Goal: Task Accomplishment & Management: Manage account settings

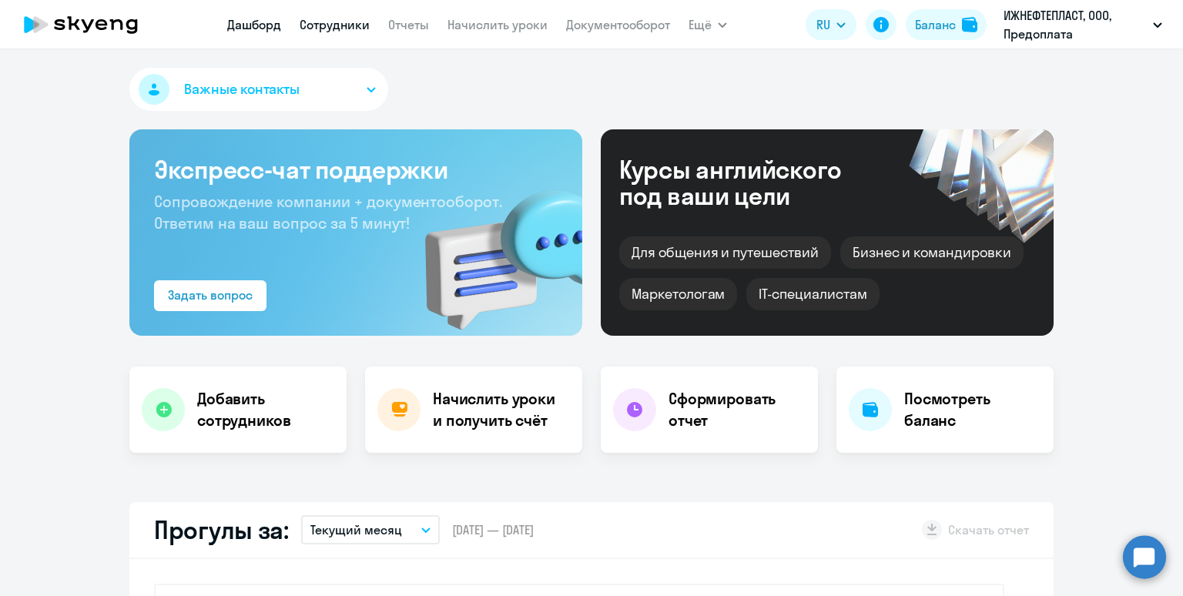
click at [327, 30] on link "Сотрудники" at bounding box center [335, 24] width 70 height 15
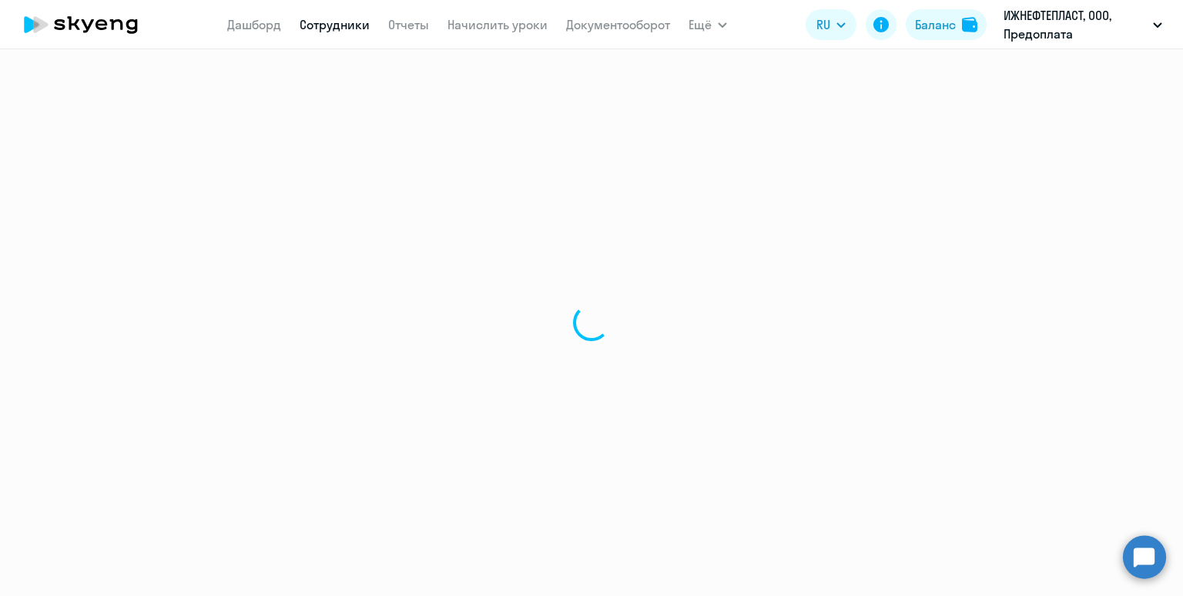
select select "30"
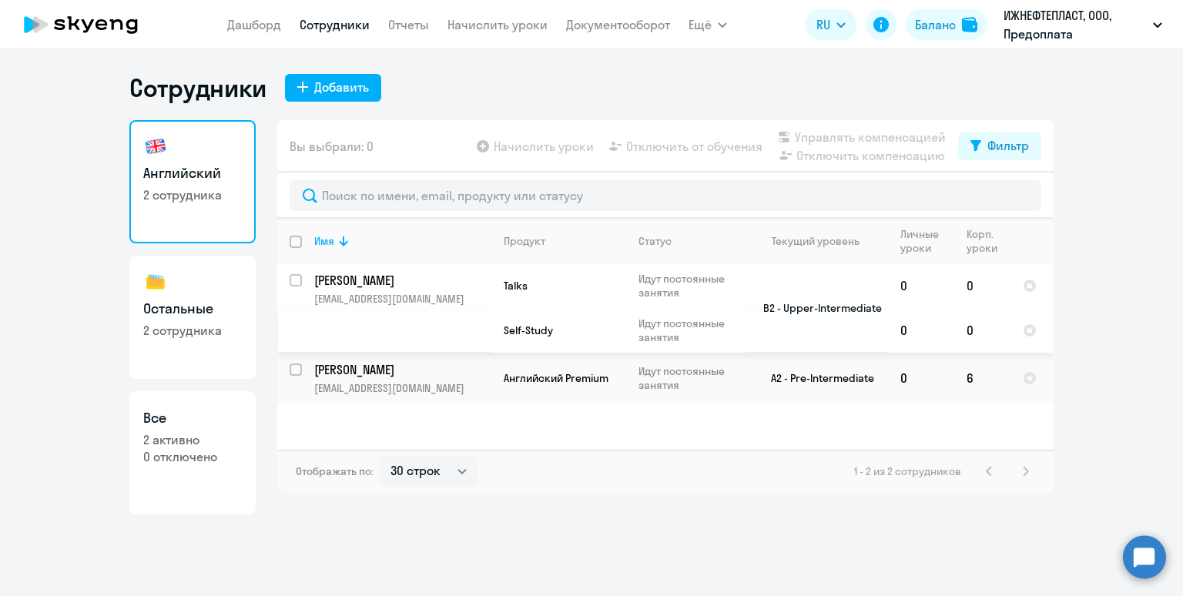
click at [296, 280] on input "select row 3751002" at bounding box center [305, 289] width 31 height 31
checkbox input "true"
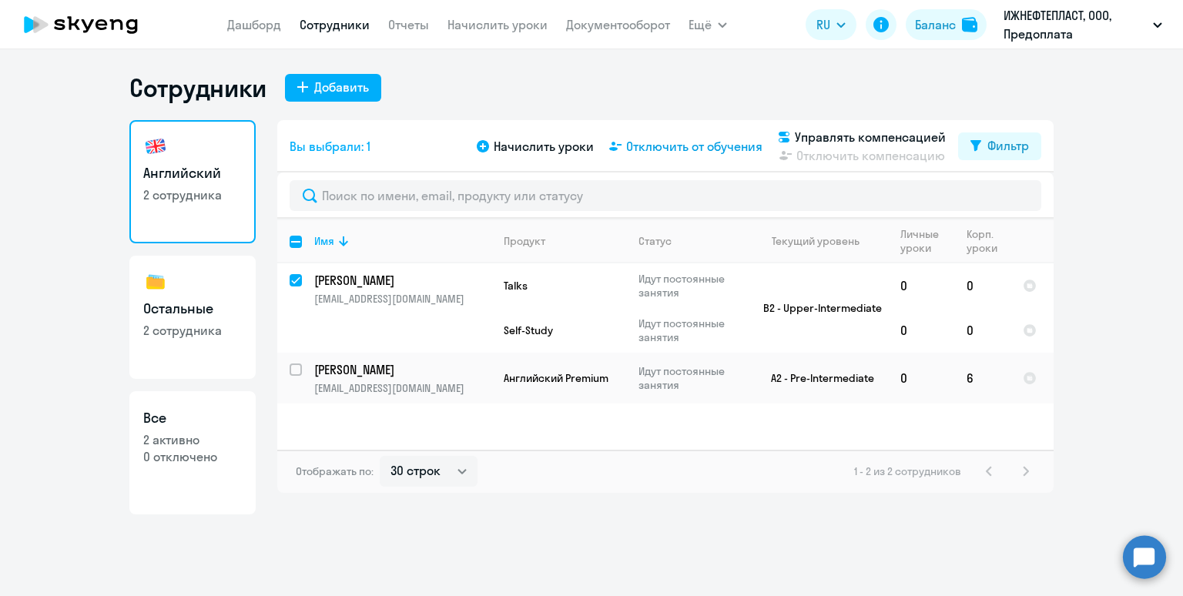
click at [664, 149] on span "Отключить от обучения" at bounding box center [694, 146] width 136 height 18
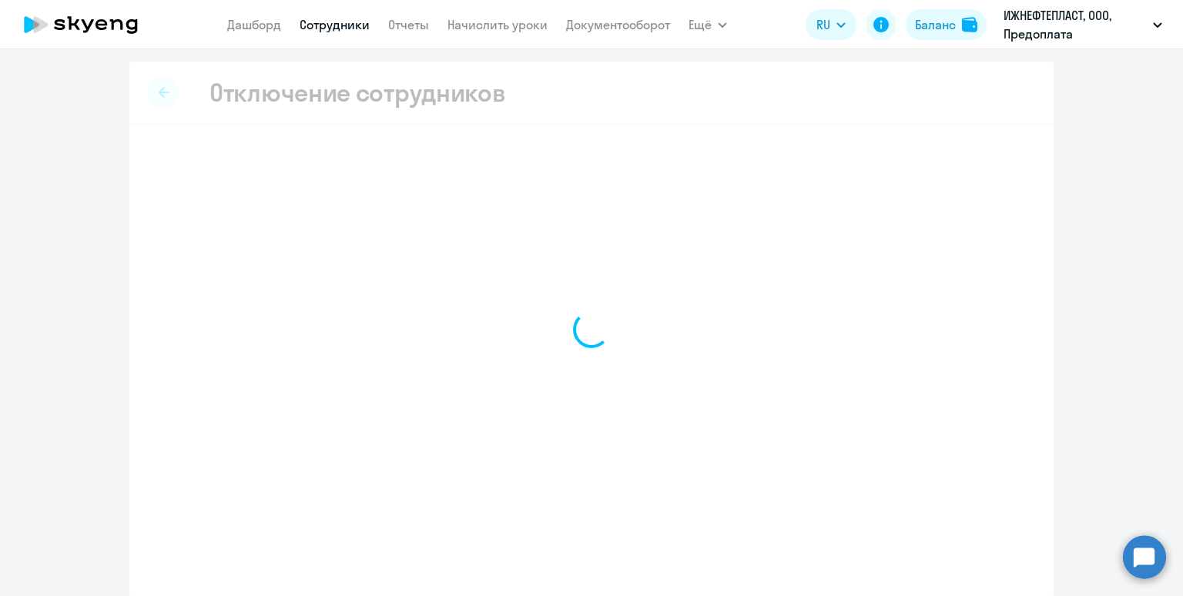
select select "all"
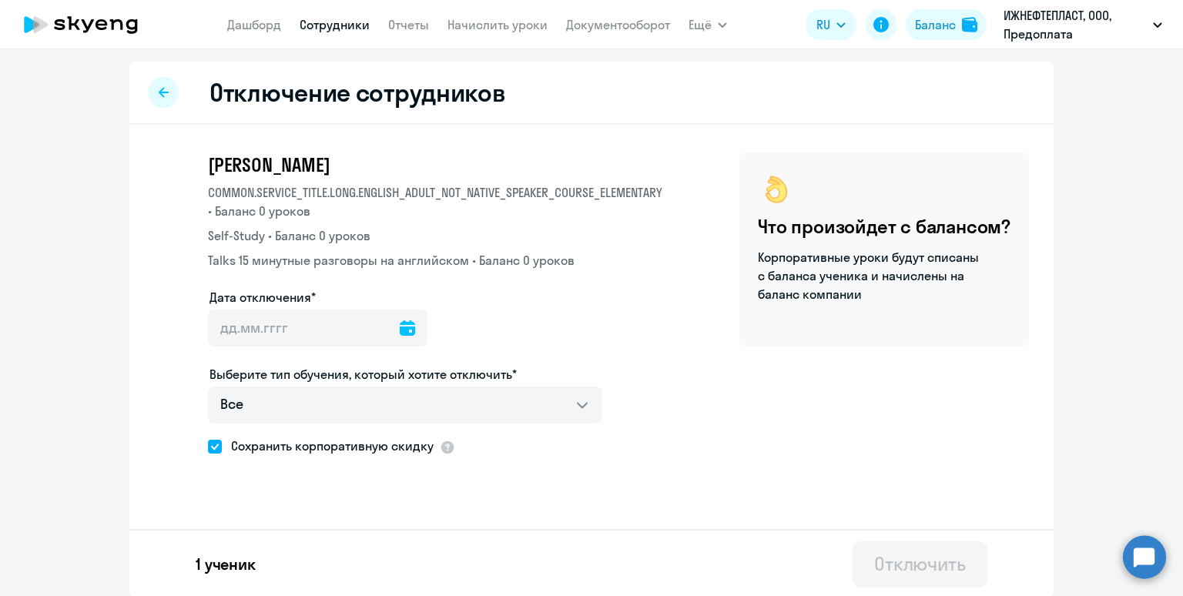
click at [400, 323] on icon at bounding box center [407, 327] width 15 height 15
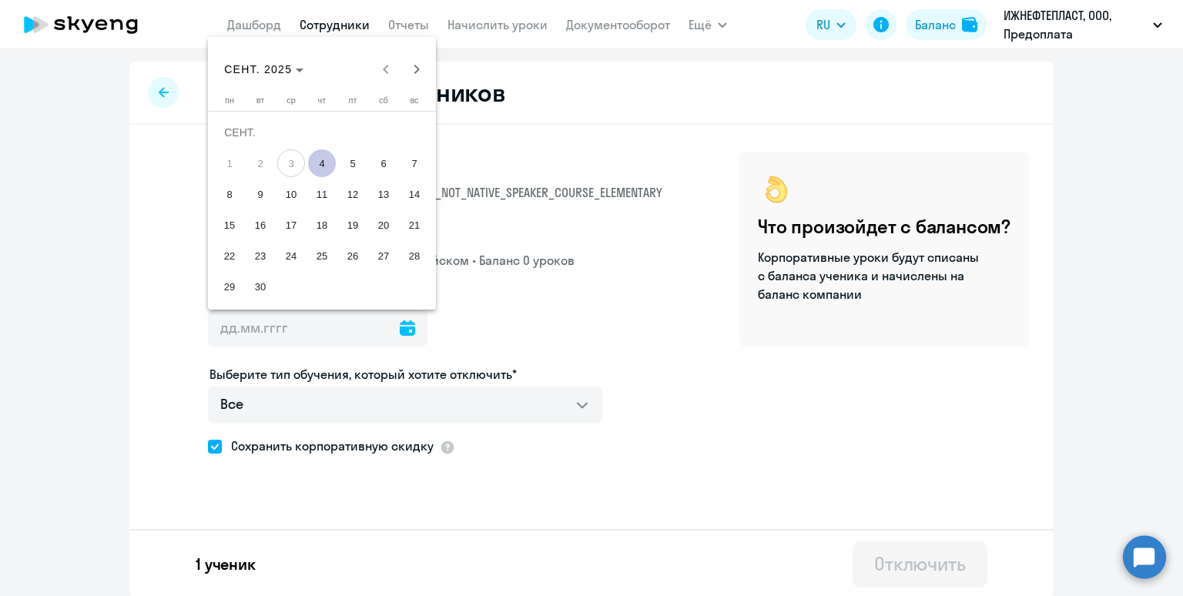
click at [324, 160] on span "4" at bounding box center [322, 163] width 28 height 28
type input "[DATE]"
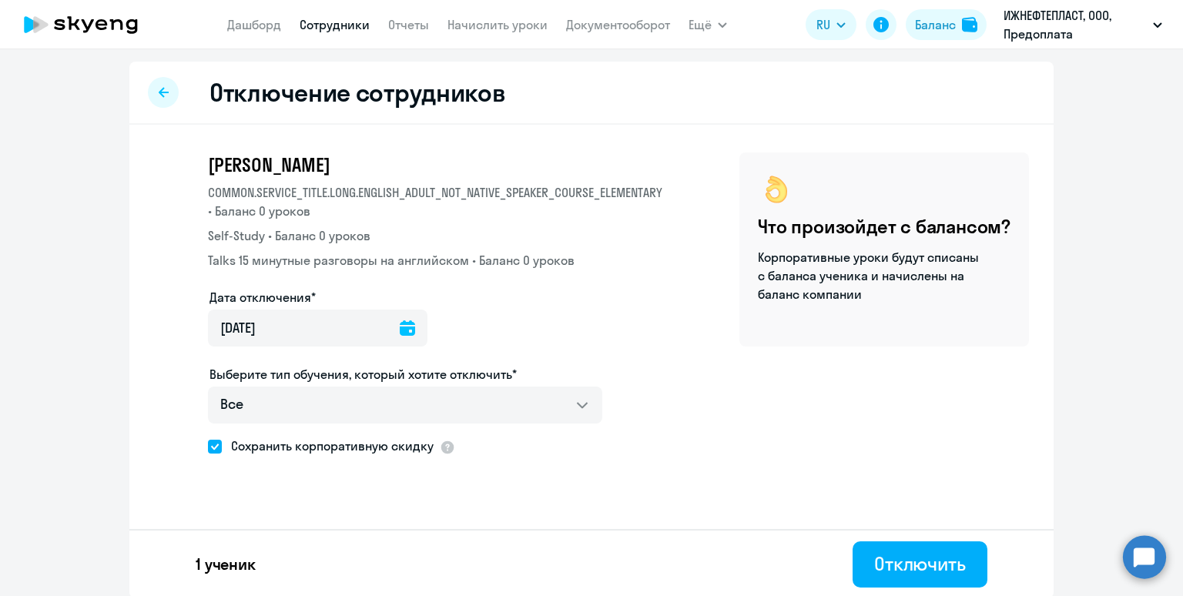
scroll to position [2, 0]
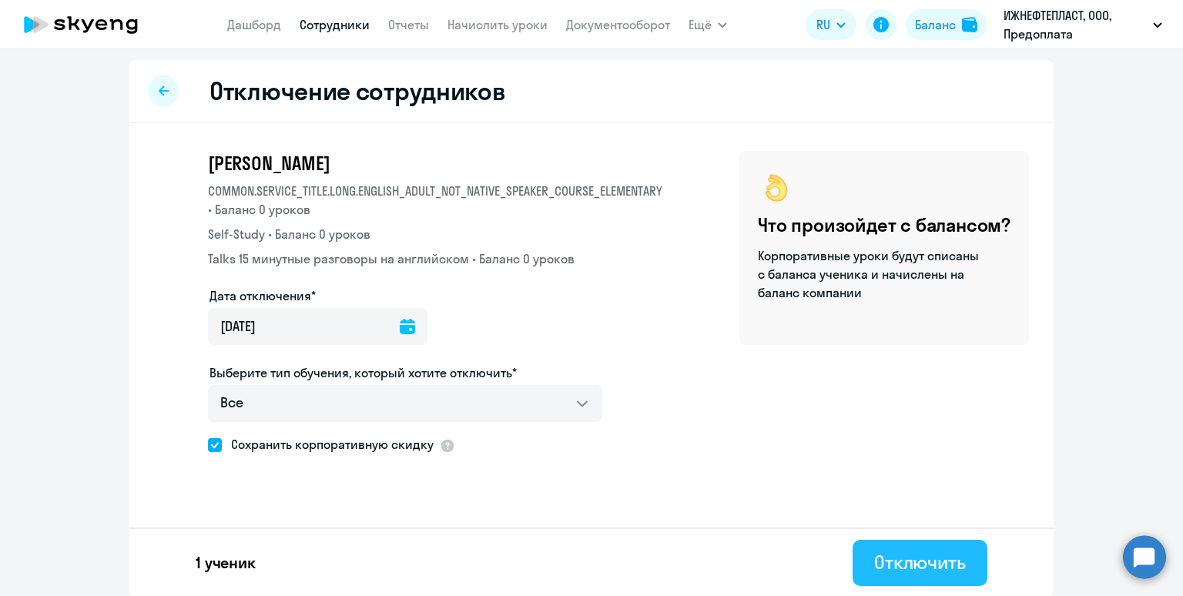
click at [911, 559] on div "Отключить" at bounding box center [920, 562] width 92 height 25
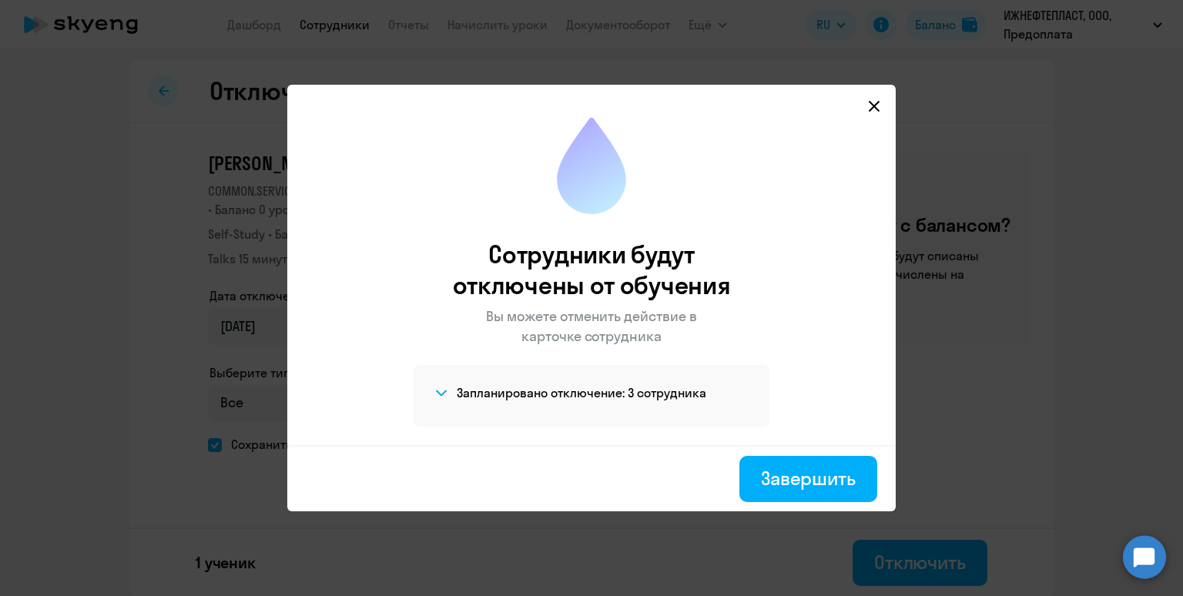
click at [441, 390] on icon at bounding box center [441, 393] width 12 height 7
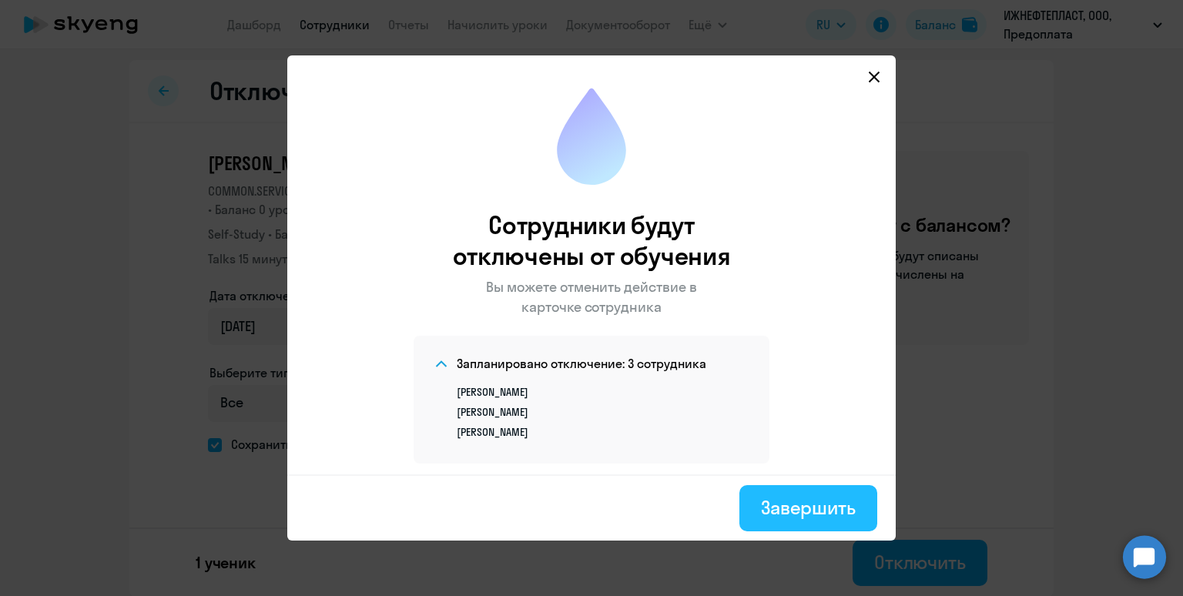
click at [782, 510] on div "Завершить" at bounding box center [808, 507] width 95 height 25
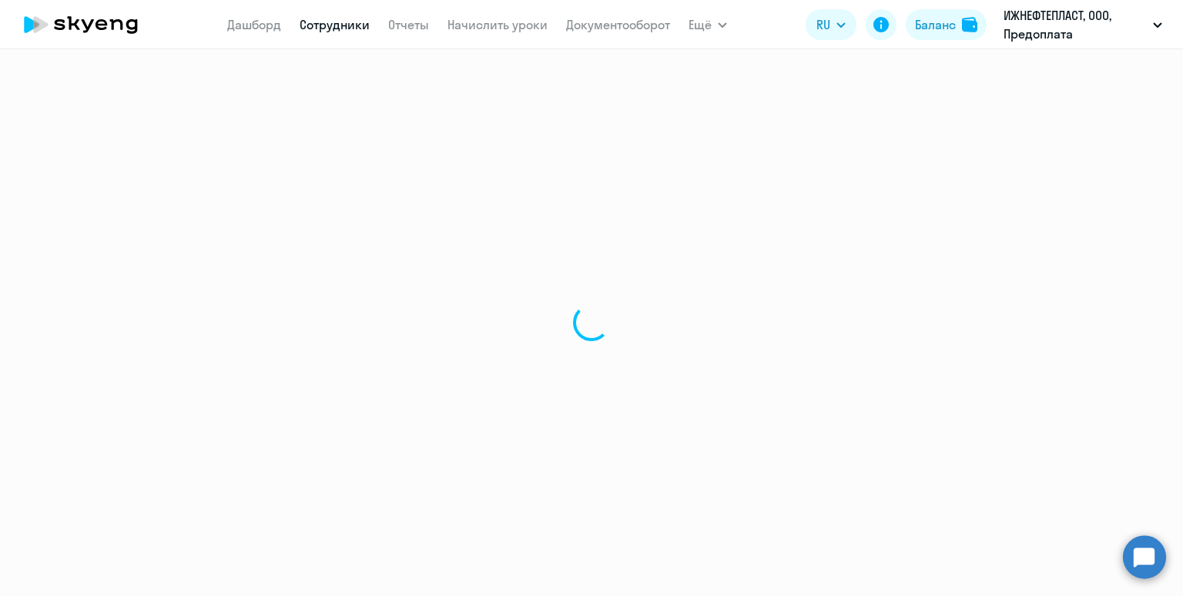
select select "30"
